Goal: Task Accomplishment & Management: Manage account settings

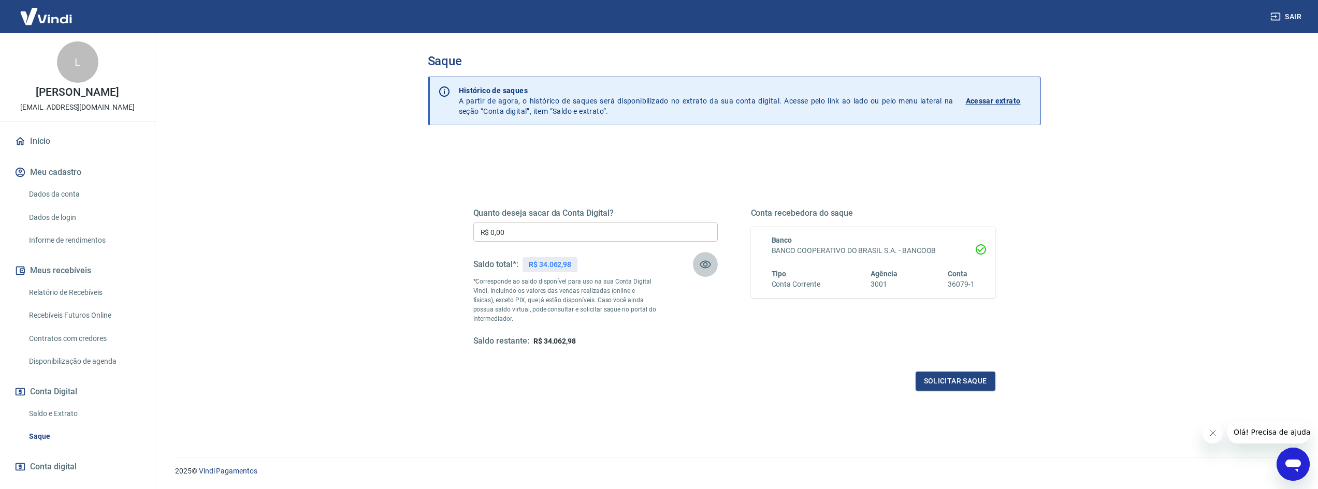
click at [706, 267] on icon "button" at bounding box center [705, 265] width 11 height 8
click at [706, 267] on icon "button" at bounding box center [705, 264] width 12 height 12
click at [511, 231] on input "R$ 0,00" at bounding box center [595, 232] width 244 height 19
type input "R$ 30.000,00"
click at [964, 378] on button "Solicitar saque" at bounding box center [956, 381] width 80 height 19
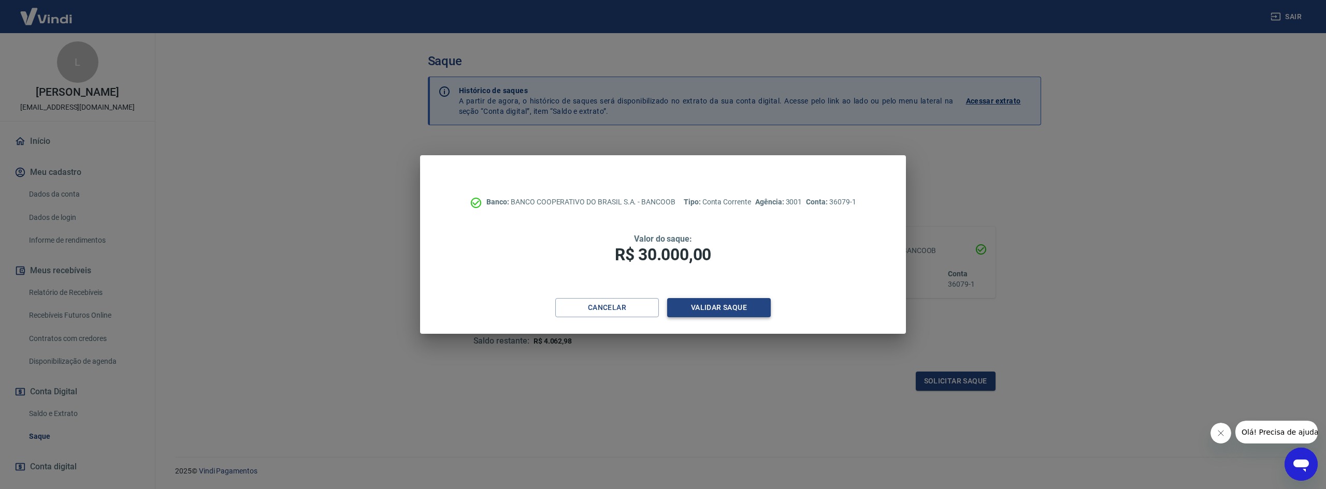
click at [721, 307] on button "Validar saque" at bounding box center [719, 307] width 104 height 19
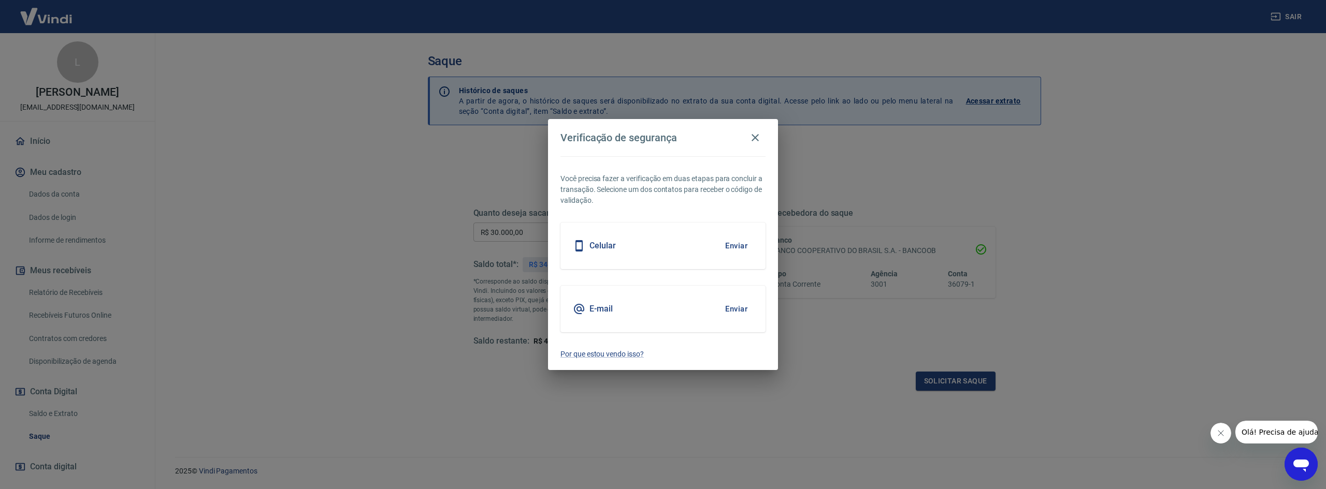
click at [735, 308] on button "Enviar" at bounding box center [736, 309] width 34 height 22
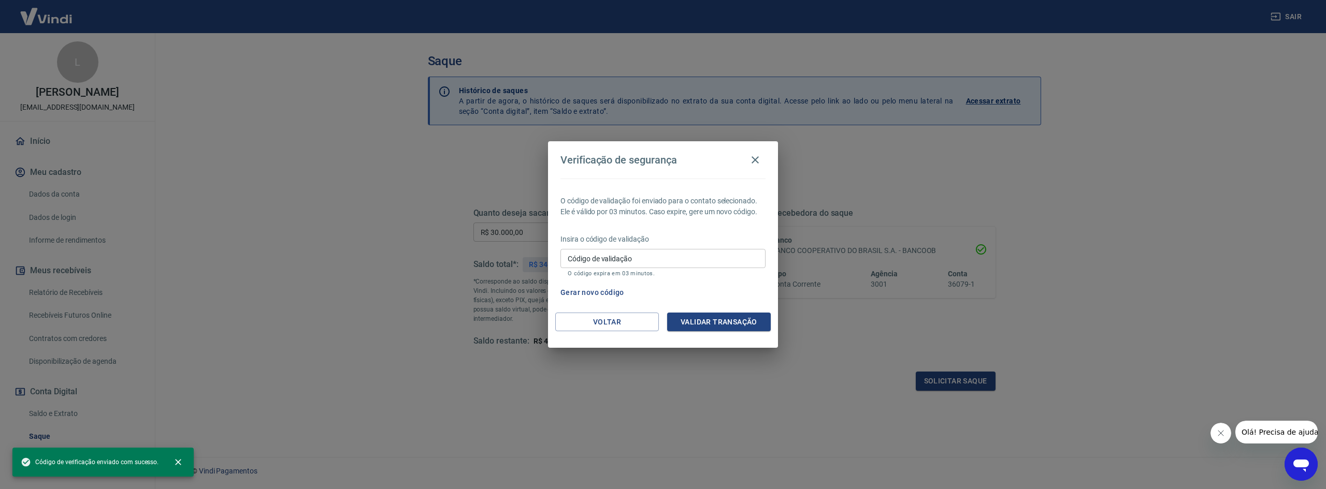
click at [671, 256] on input "Código de validação" at bounding box center [662, 258] width 205 height 19
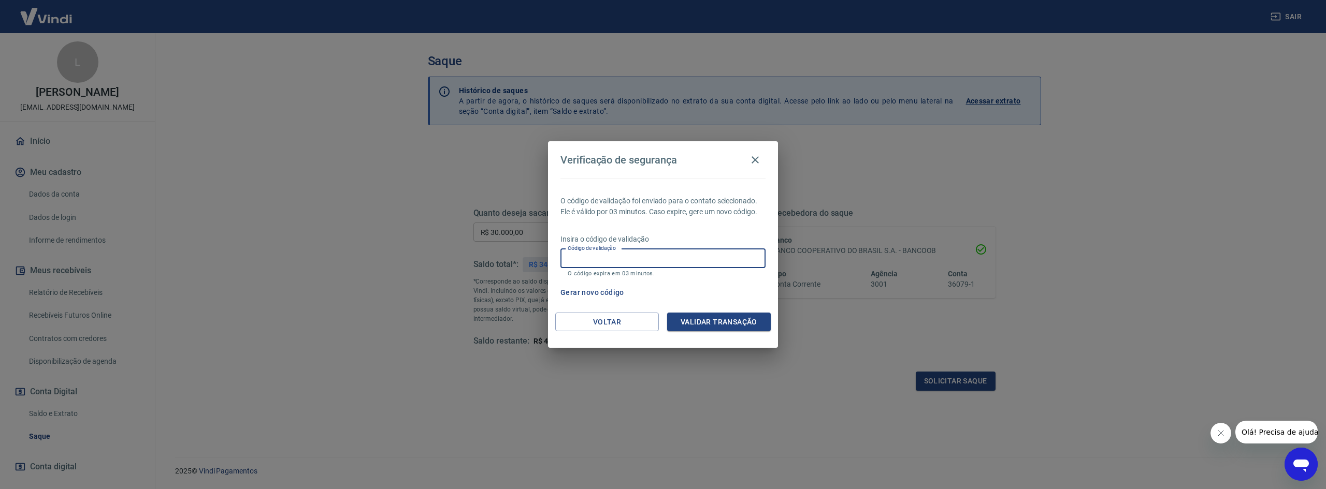
paste input "783744"
type input "783744"
click at [709, 324] on button "Validar transação" at bounding box center [719, 322] width 104 height 19
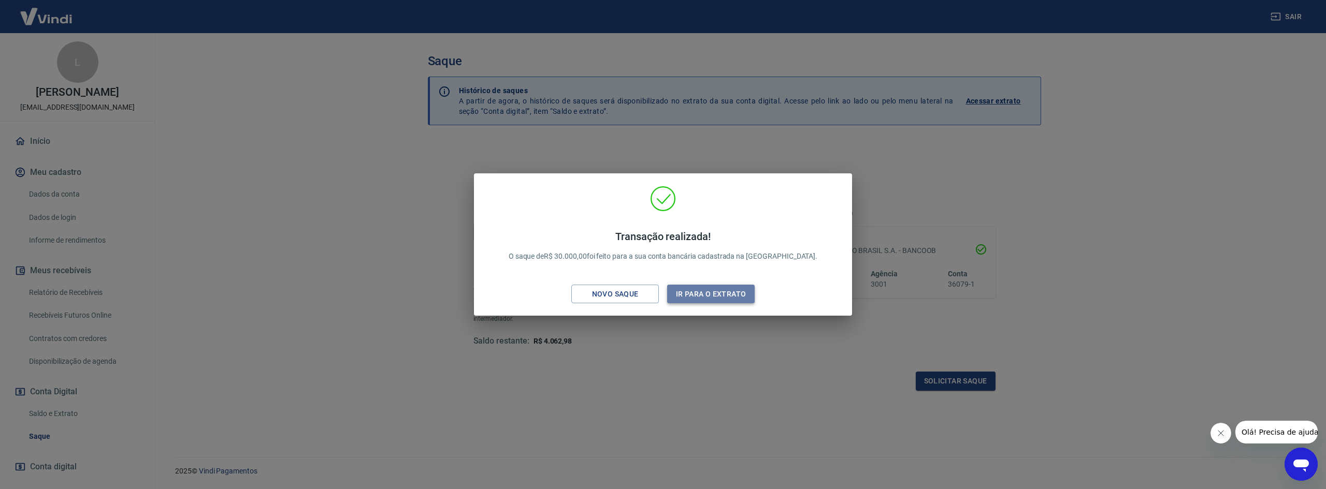
click at [685, 294] on button "Ir para o extrato" at bounding box center [711, 294] width 88 height 19
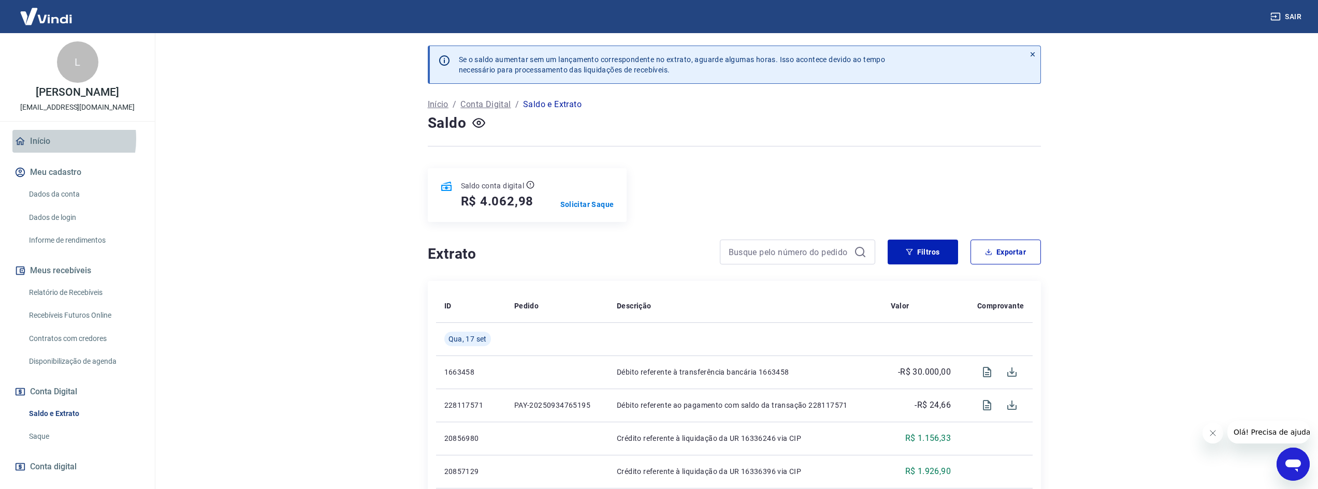
click at [42, 139] on link "Início" at bounding box center [77, 141] width 130 height 23
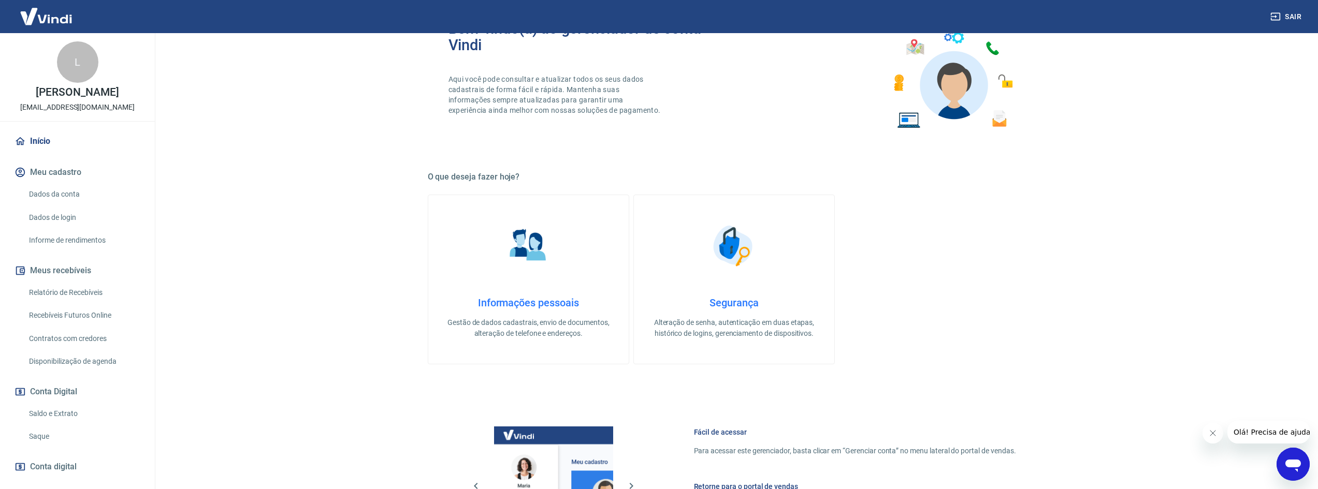
scroll to position [259, 0]
